Goal: Communication & Community: Answer question/provide support

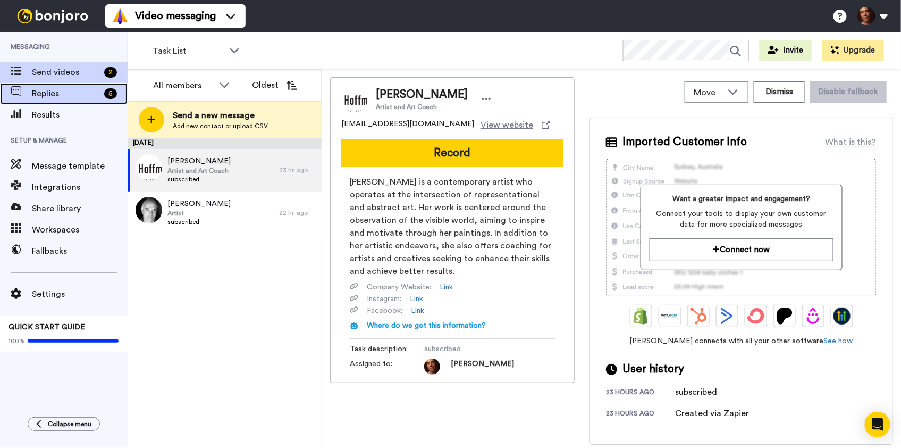
click at [80, 89] on span "Replies" at bounding box center [66, 93] width 68 height 13
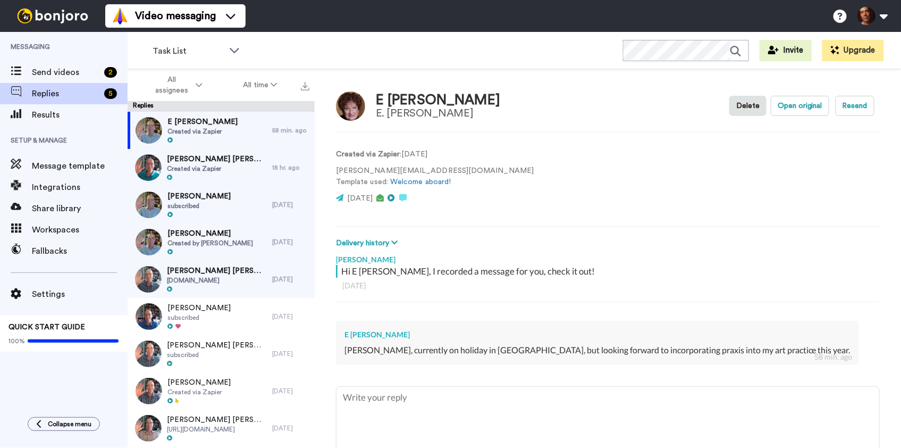
type textarea "x"
